Goal: Find specific page/section: Find specific page/section

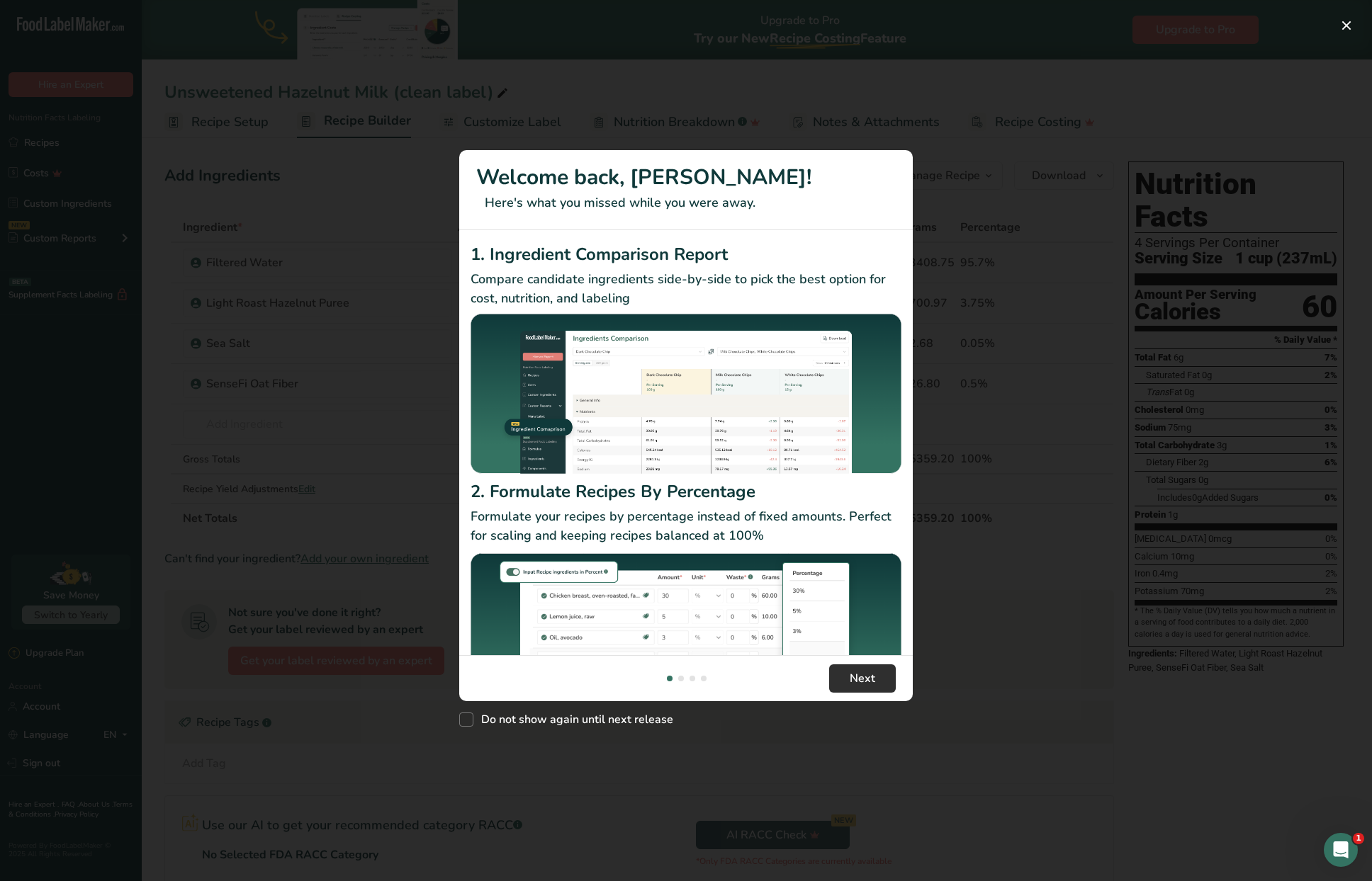
click at [875, 671] on button "Next" at bounding box center [862, 679] width 66 height 29
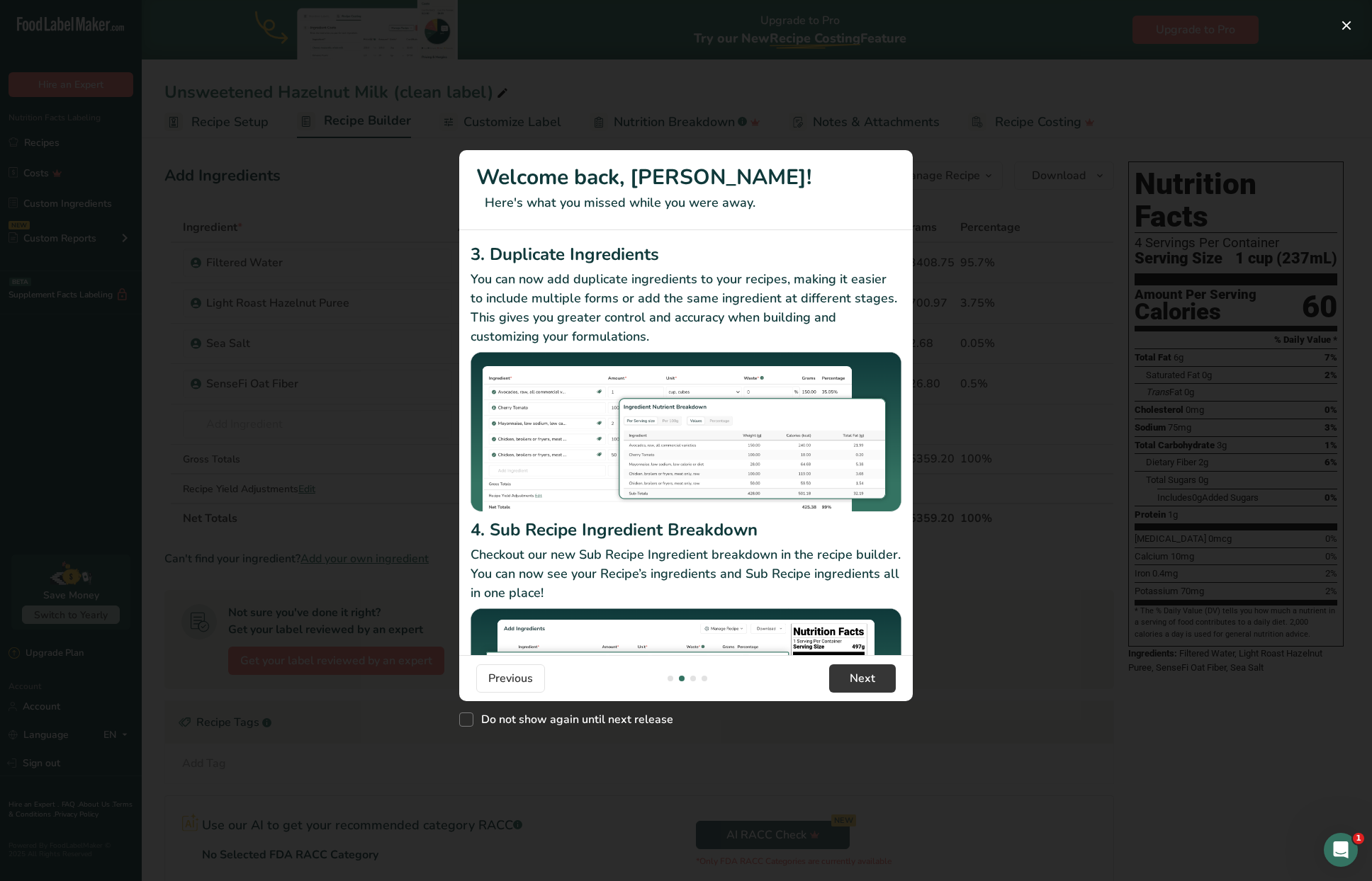
click at [1004, 427] on div "New Features" at bounding box center [686, 440] width 1372 height 881
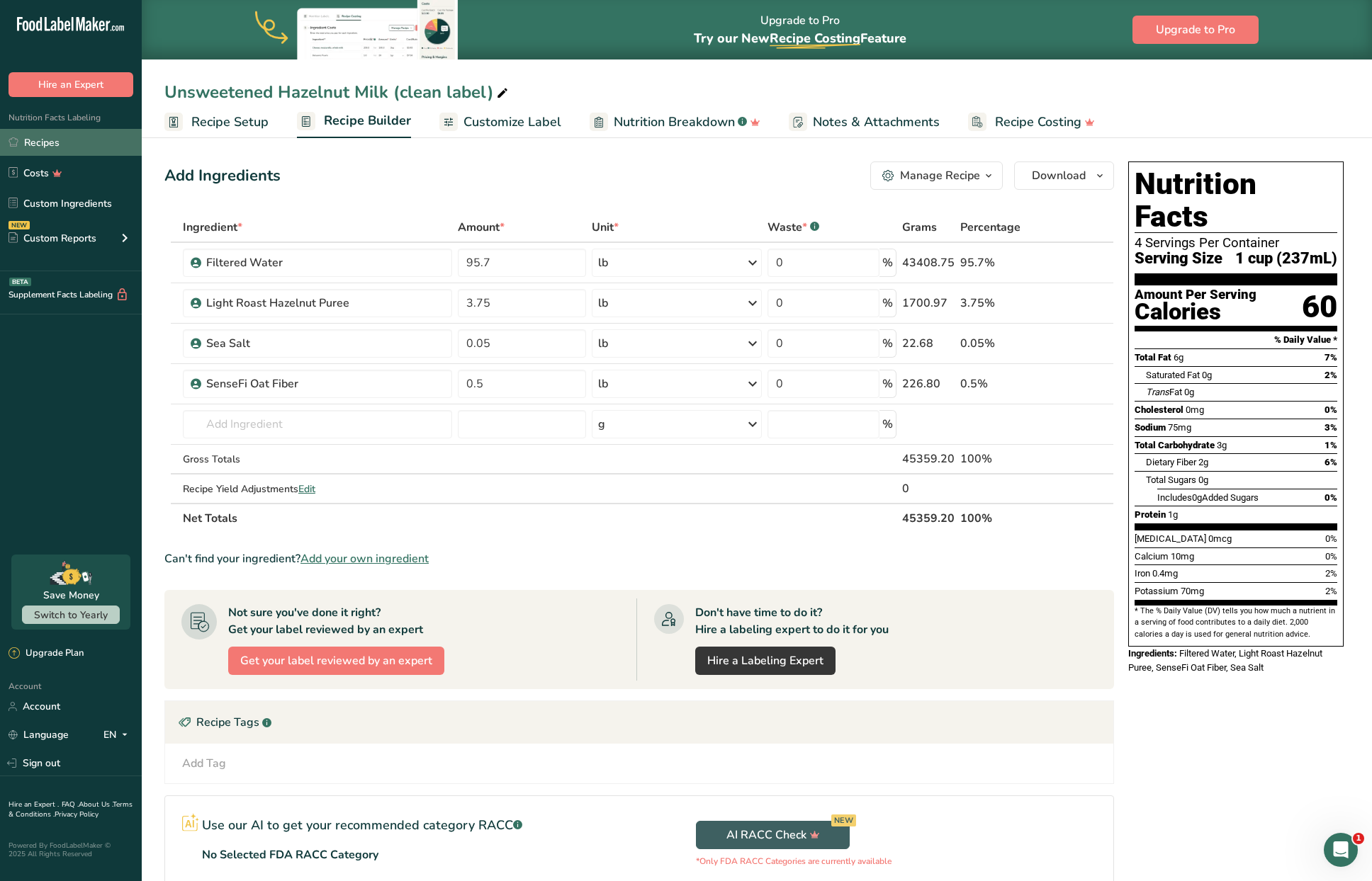
click at [42, 146] on link "Recipes" at bounding box center [70, 142] width 141 height 27
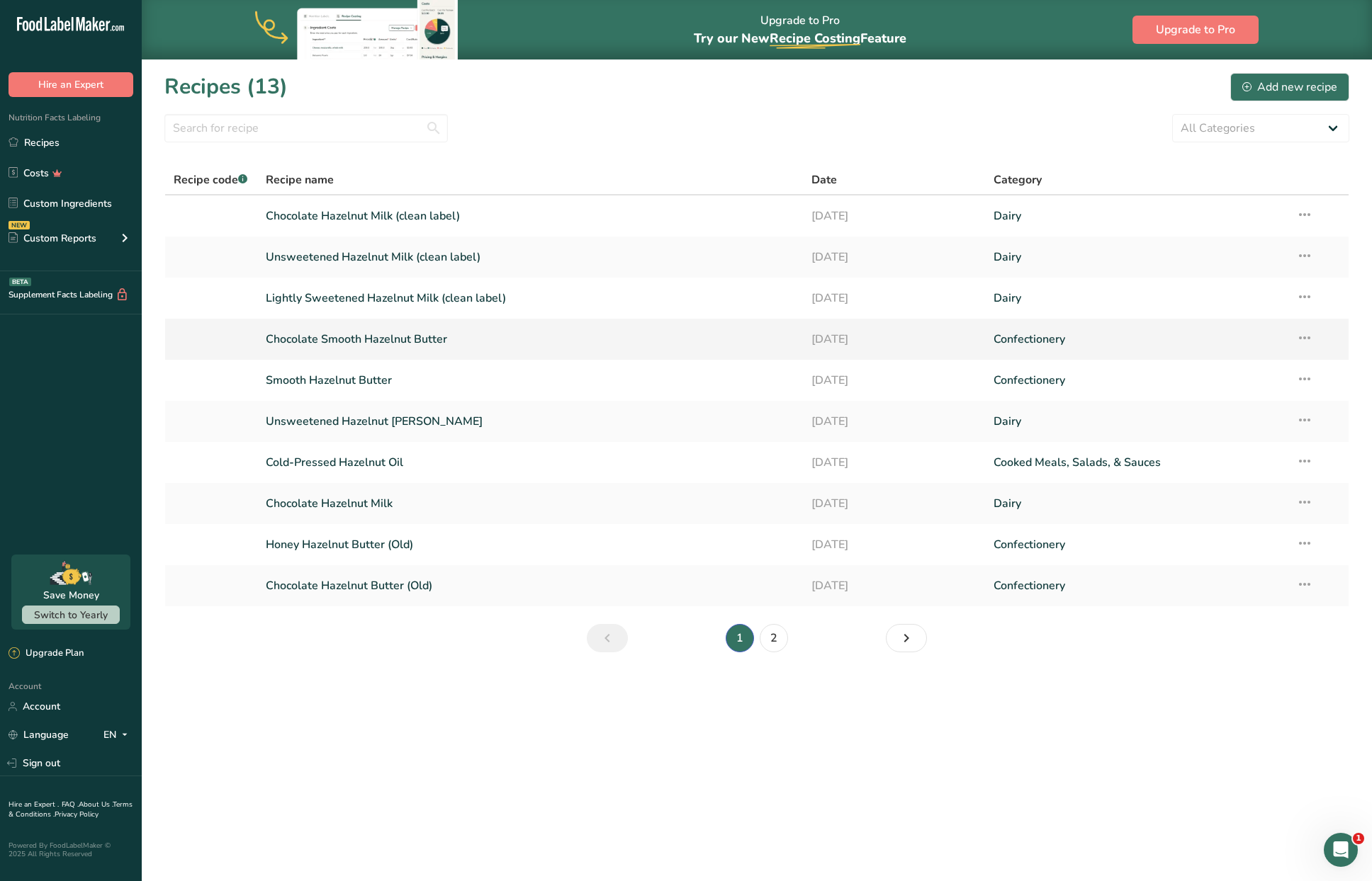
click at [351, 337] on link "Chocolate Smooth Hazelnut Butter" at bounding box center [530, 339] width 528 height 30
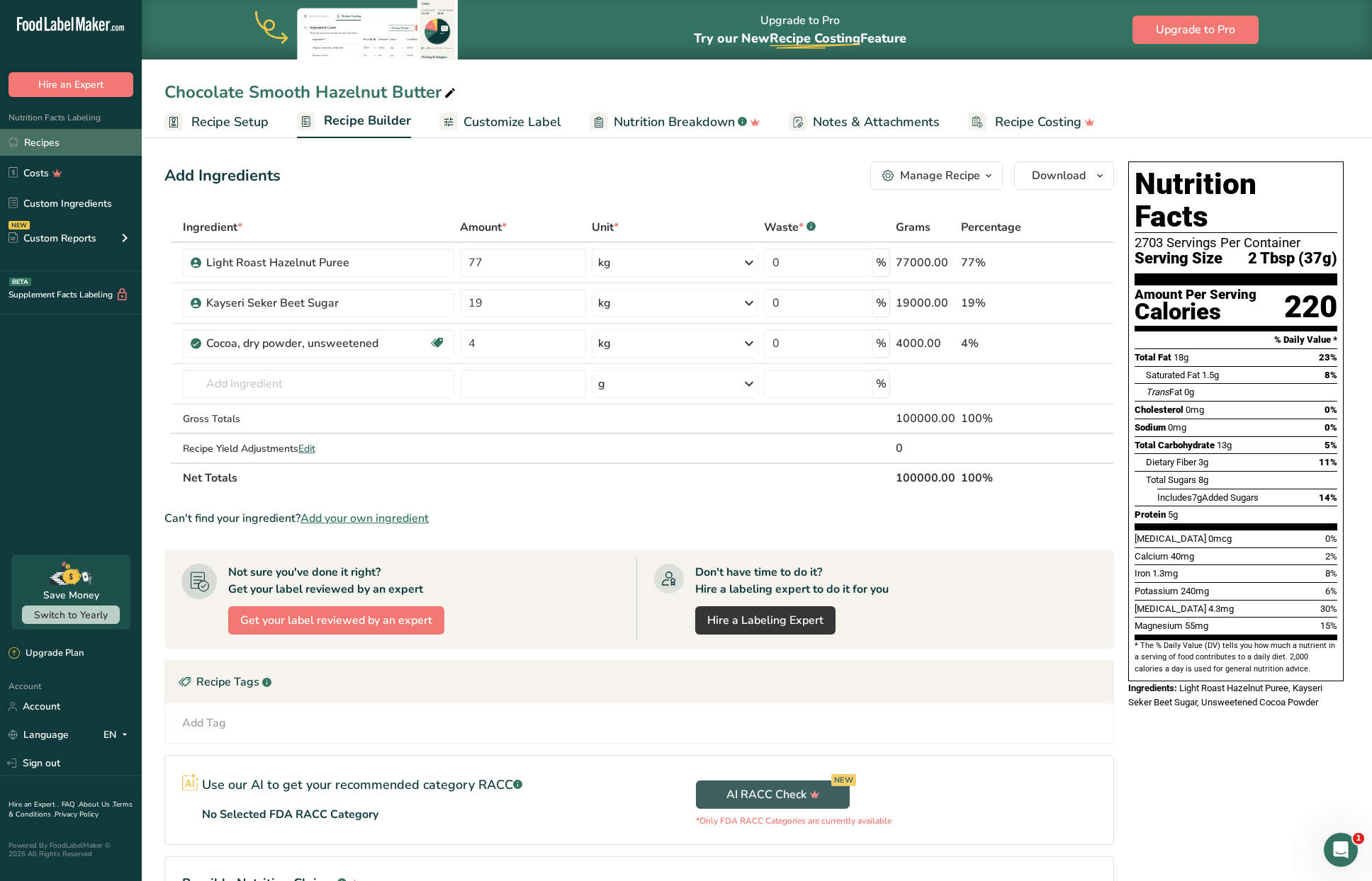
click at [35, 142] on link "Recipes" at bounding box center [70, 142] width 141 height 27
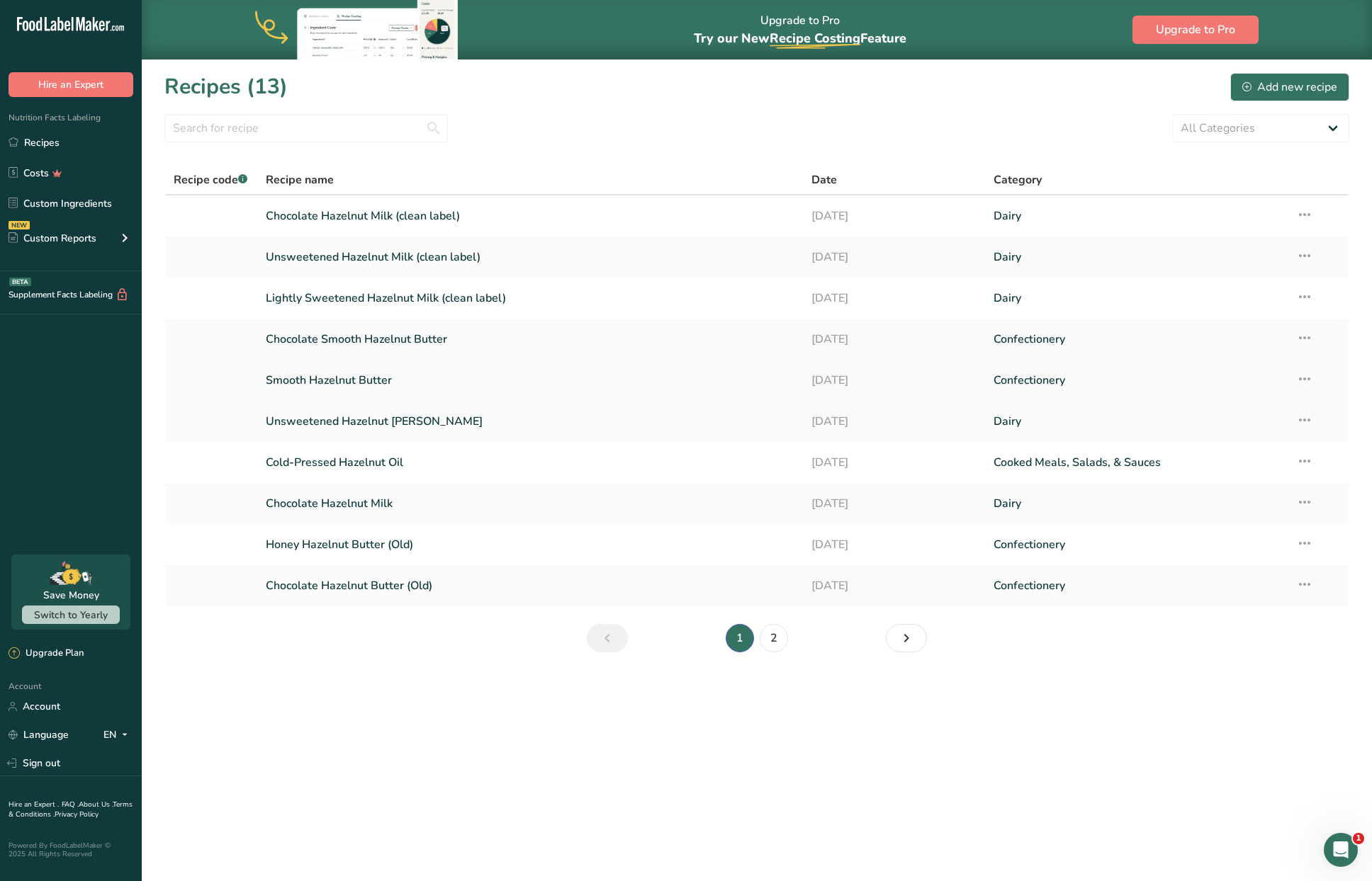
click at [386, 381] on link "Smooth Hazelnut Butter" at bounding box center [530, 380] width 528 height 30
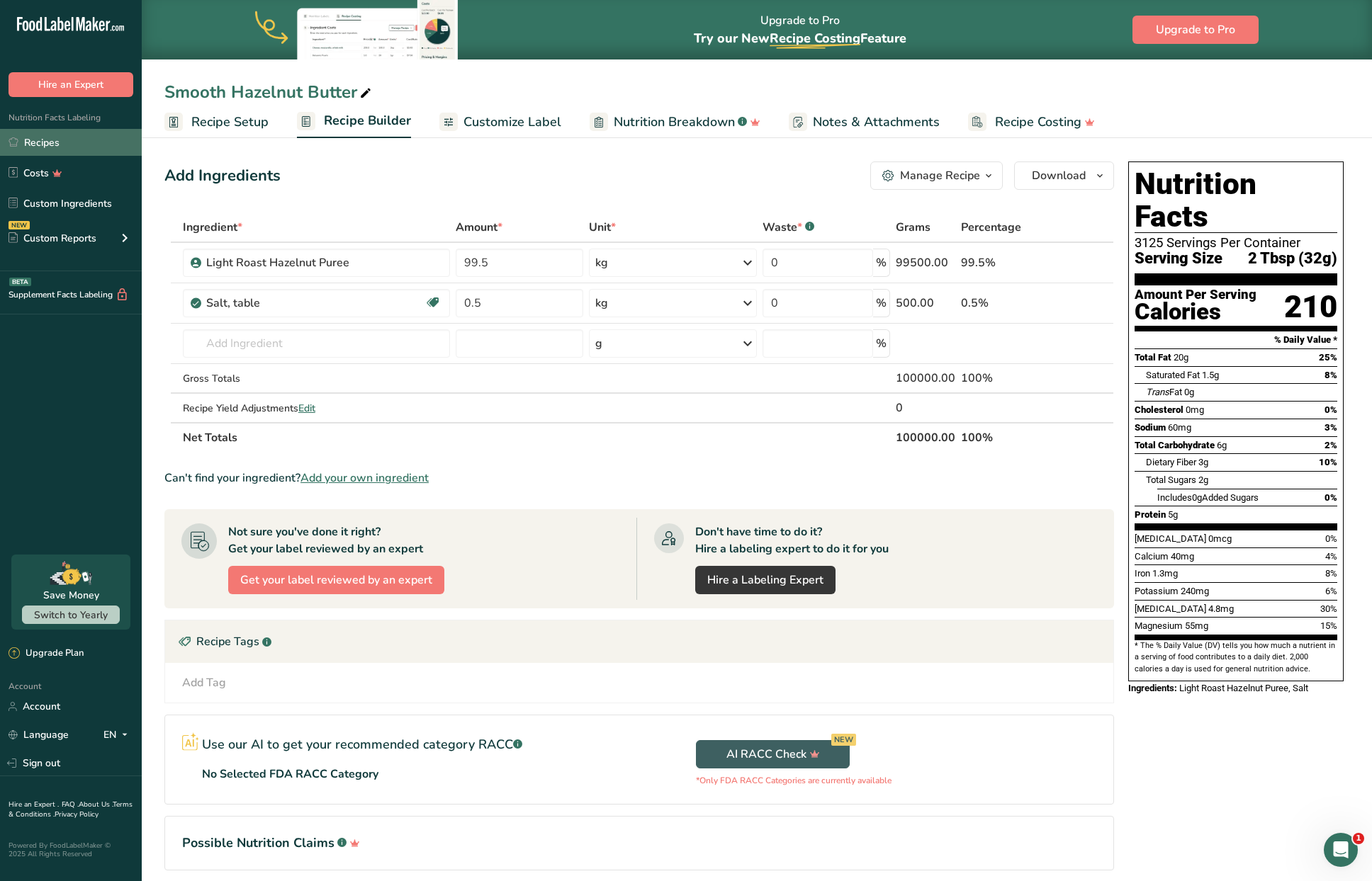
click at [43, 148] on link "Recipes" at bounding box center [70, 142] width 141 height 27
